Goal: Information Seeking & Learning: Learn about a topic

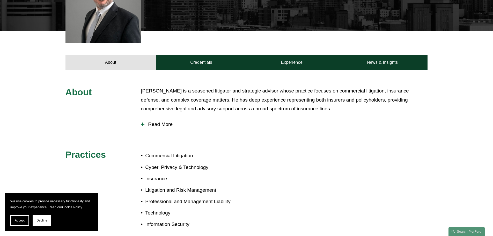
scroll to position [181, 0]
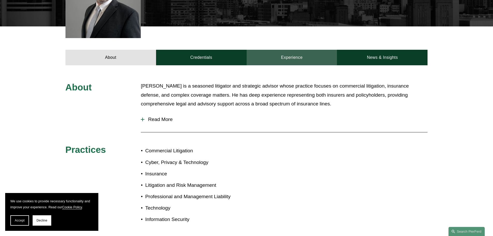
click at [291, 58] on link "Experience" at bounding box center [291, 58] width 91 height 16
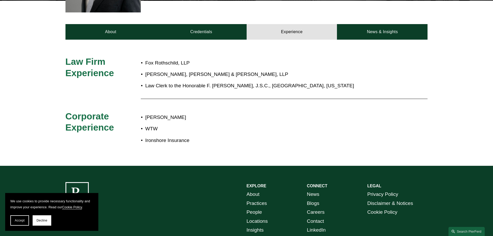
scroll to position [207, 0]
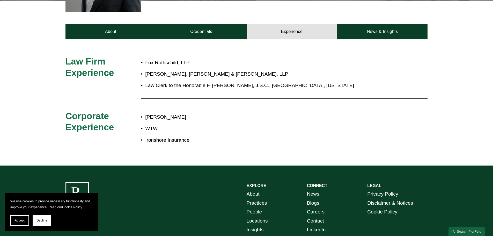
click at [245, 83] on p "Law Clerk to the Honorable F. Patrick McManimon, J.S.C., Mercer County, New Jer…" at bounding box center [263, 85] width 237 height 9
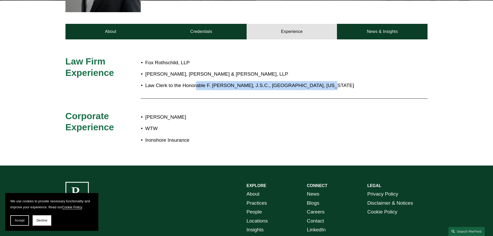
drag, startPoint x: 295, startPoint y: 88, endPoint x: 196, endPoint y: 88, distance: 99.8
click at [196, 88] on p "Law Clerk to the Honorable F. Patrick McManimon, J.S.C., Mercer County, New Jer…" at bounding box center [263, 85] width 237 height 9
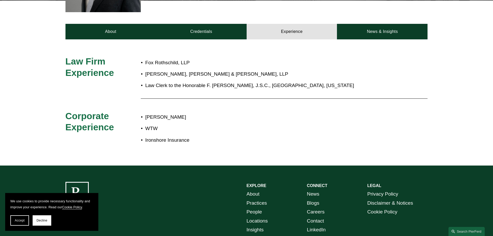
click at [145, 87] on p "Law Clerk to the Honorable F. Patrick McManimon, J.S.C., Mercer County, New Jer…" at bounding box center [263, 85] width 237 height 9
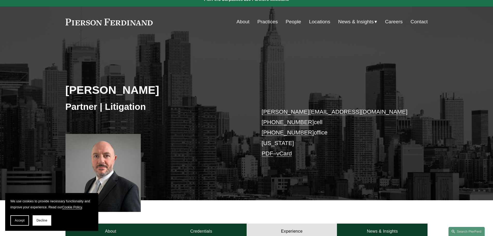
scroll to position [0, 0]
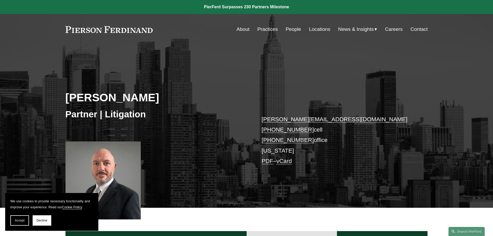
drag, startPoint x: 291, startPoint y: 30, endPoint x: 290, endPoint y: 33, distance: 3.1
click at [291, 30] on link "People" at bounding box center [294, 29] width 16 height 10
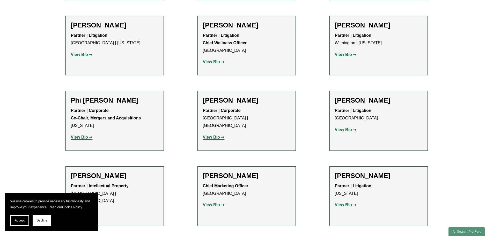
scroll to position [4190, 0]
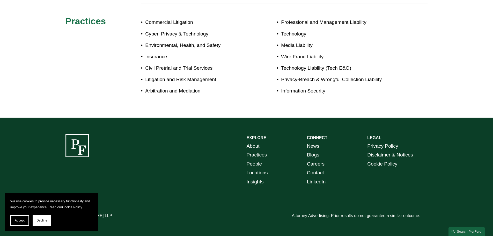
scroll to position [240, 0]
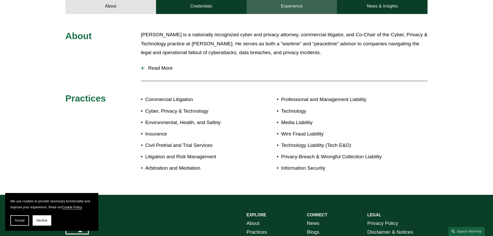
click at [303, 3] on link "Experience" at bounding box center [291, 6] width 91 height 16
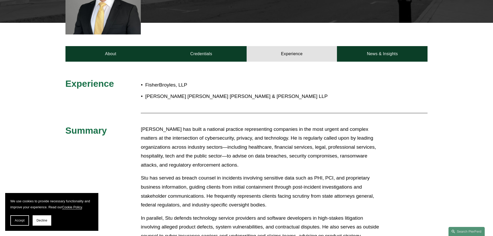
scroll to position [183, 0]
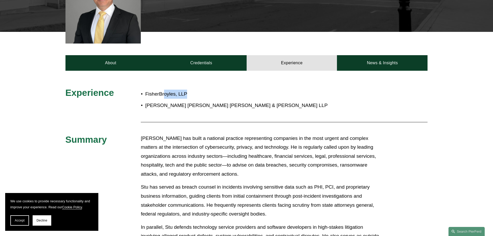
drag, startPoint x: 164, startPoint y: 96, endPoint x: 220, endPoint y: 92, distance: 56.2
click at [220, 92] on p "FisherBroyles, LLP" at bounding box center [263, 93] width 237 height 9
click at [232, 101] on ul "FisherBroyles, LLP Traub Lieberman Straus & Shrewsberry LLP" at bounding box center [261, 99] width 241 height 20
